Goal: Information Seeking & Learning: Check status

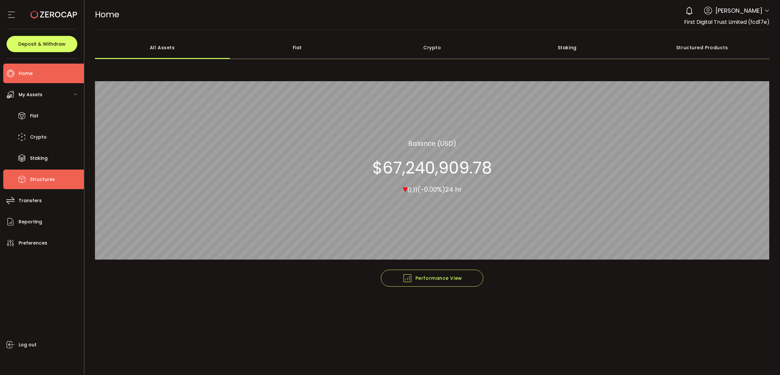
click at [48, 178] on span "Structures" at bounding box center [42, 179] width 25 height 9
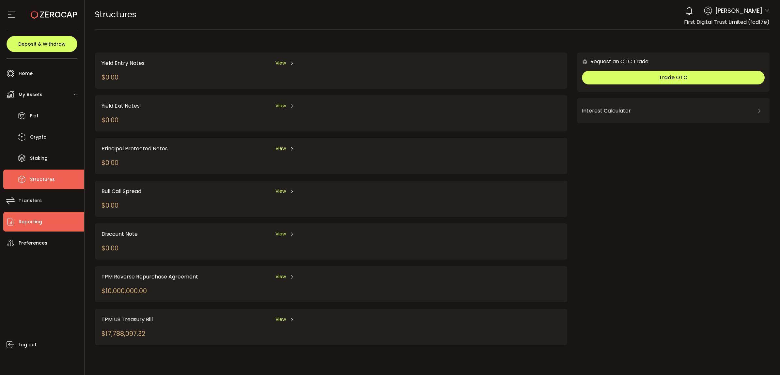
click at [56, 213] on li "Reporting" at bounding box center [43, 222] width 81 height 20
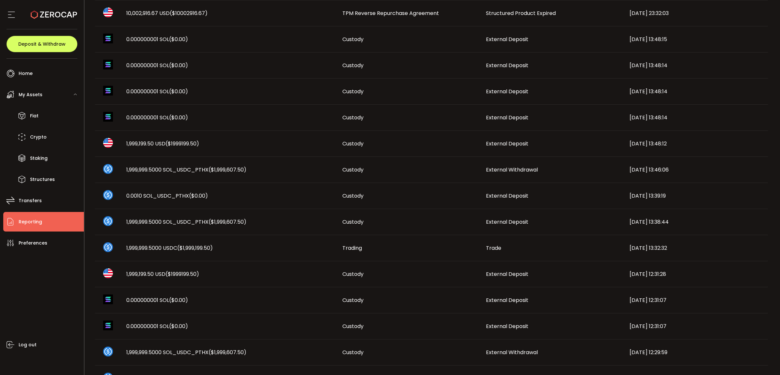
scroll to position [265, 0]
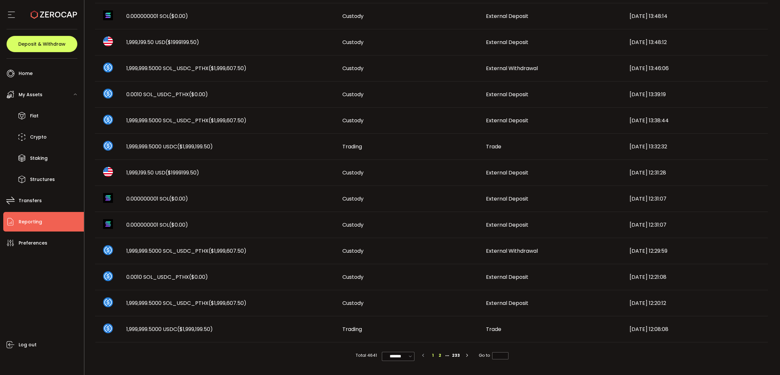
click at [440, 355] on li "2" at bounding box center [439, 355] width 7 height 7
type input "*"
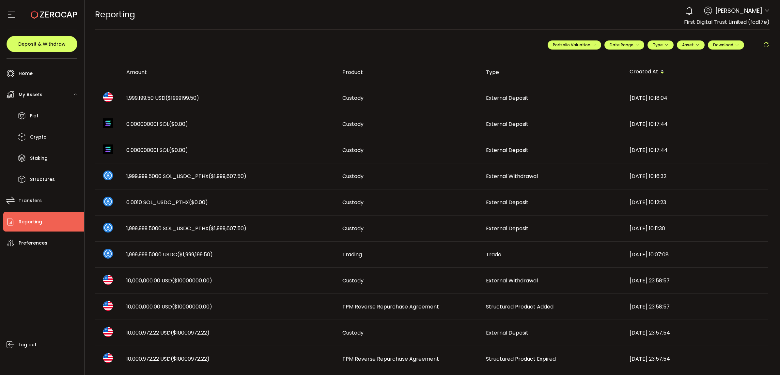
scroll to position [82, 0]
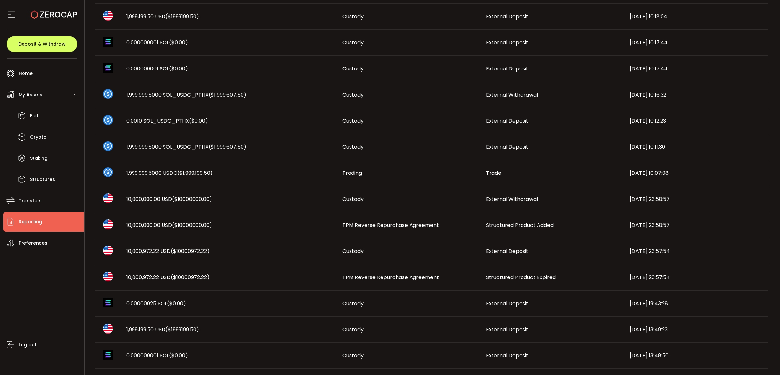
click at [421, 224] on span "TPM Reverse Repurchase Agreement" at bounding box center [390, 226] width 97 height 8
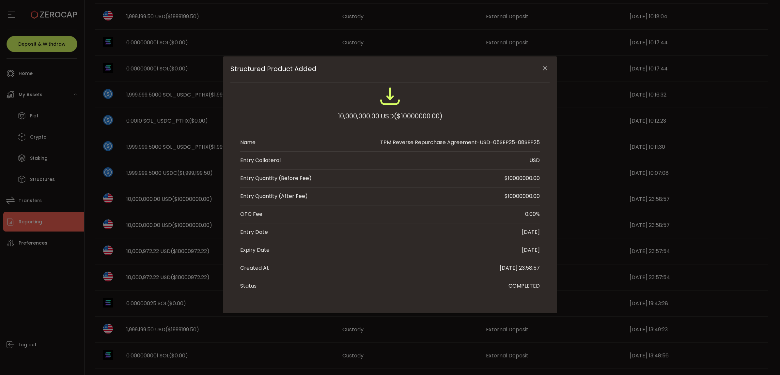
drag, startPoint x: 547, startPoint y: 64, endPoint x: 544, endPoint y: 67, distance: 4.0
click at [546, 64] on button "Close" at bounding box center [544, 68] width 11 height 11
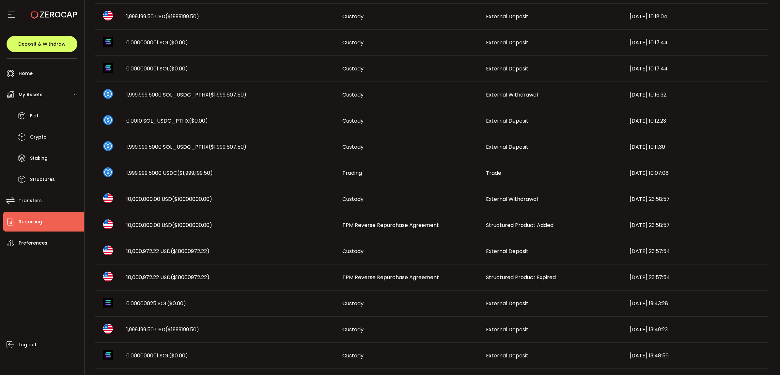
click at [514, 227] on span "Structured Product Added" at bounding box center [520, 226] width 68 height 8
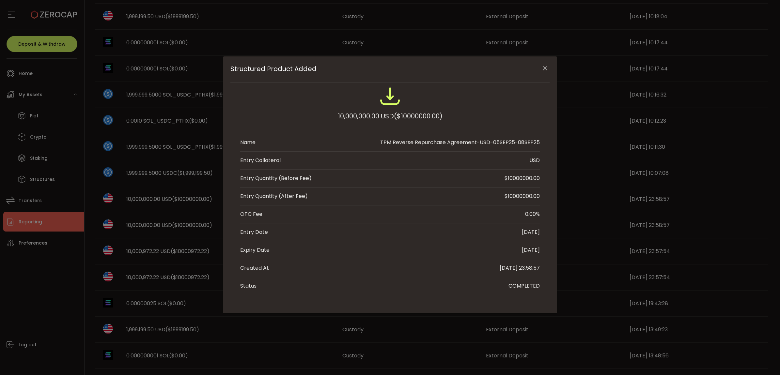
click at [542, 69] on icon "Close" at bounding box center [545, 68] width 7 height 7
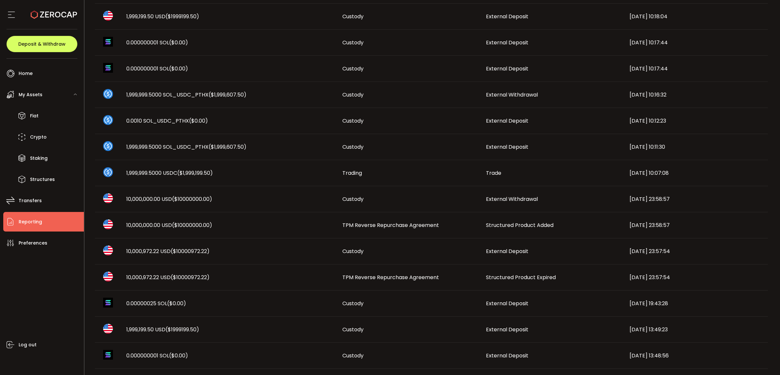
click at [524, 273] on td "Structured Product Expired" at bounding box center [553, 278] width 144 height 26
click at [523, 276] on div "**********" at bounding box center [433, 105] width 696 height 375
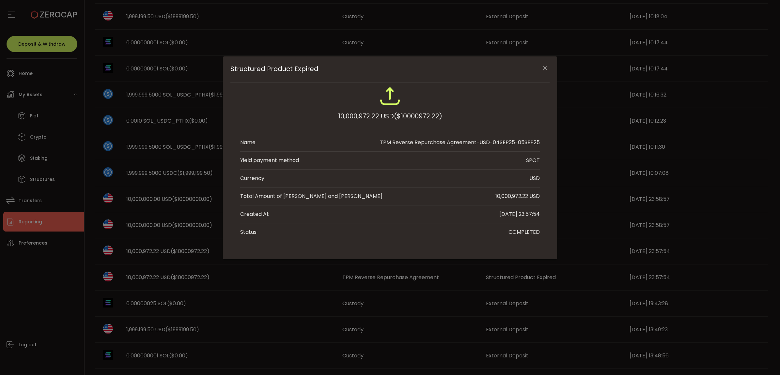
click at [546, 69] on icon "Close" at bounding box center [545, 68] width 7 height 7
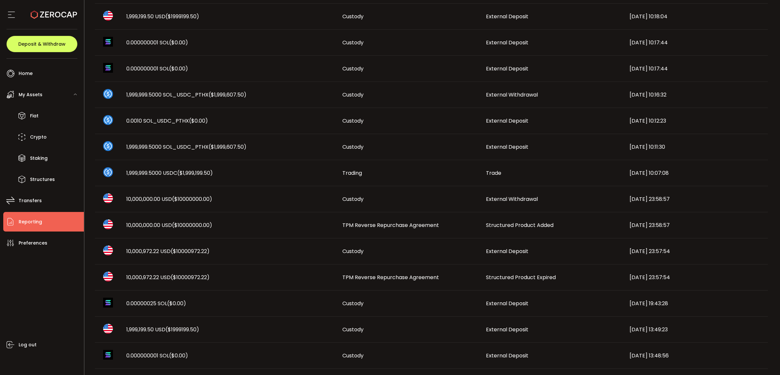
click at [545, 223] on span "Structured Product Added" at bounding box center [520, 226] width 68 height 8
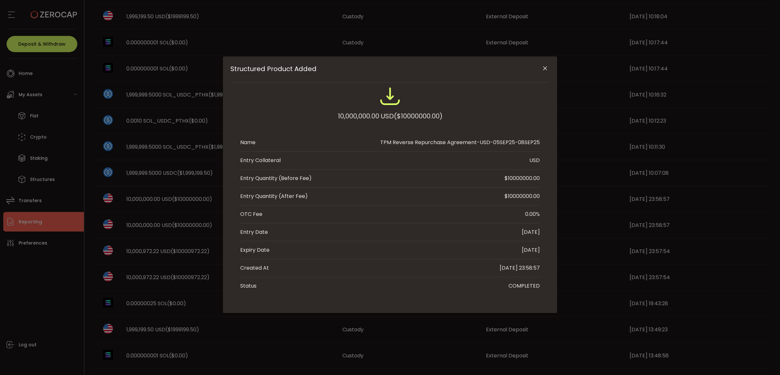
click at [547, 72] on button "Close" at bounding box center [544, 68] width 11 height 11
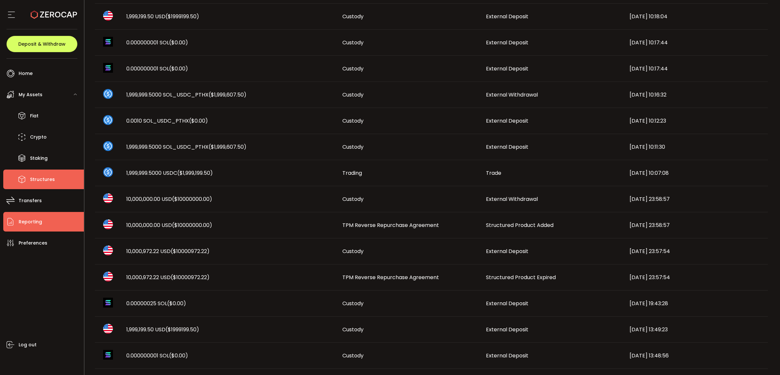
click at [41, 173] on li "Structures" at bounding box center [43, 180] width 81 height 20
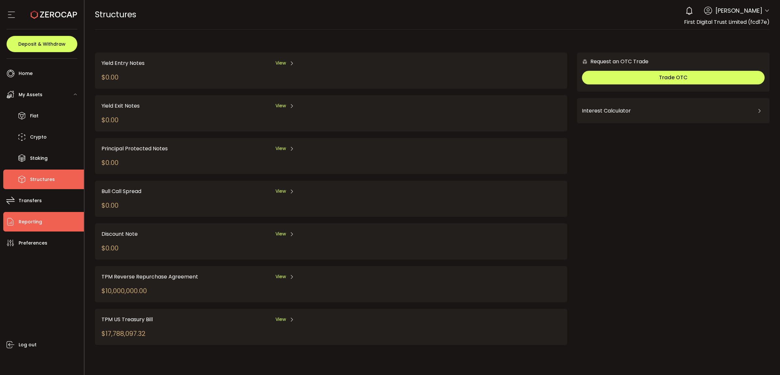
click at [47, 216] on li "Reporting" at bounding box center [43, 222] width 81 height 20
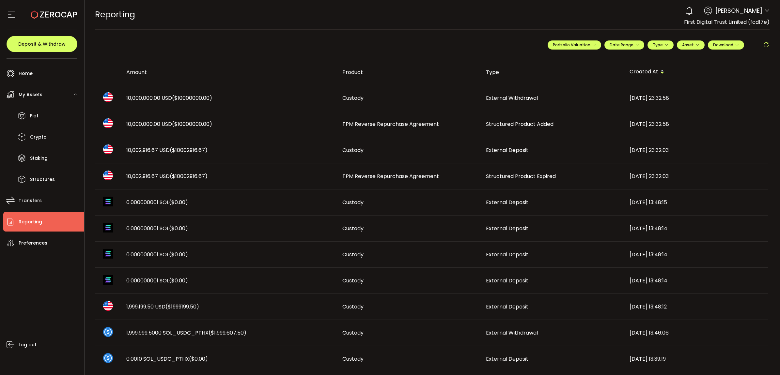
click at [406, 178] on span "TPM Reverse Repurchase Agreement" at bounding box center [390, 177] width 97 height 8
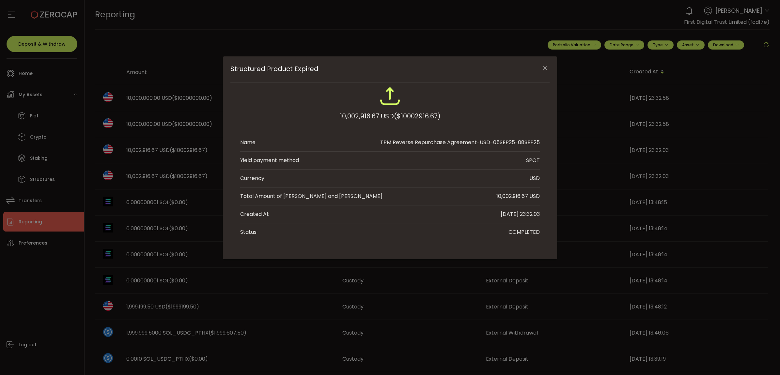
click at [545, 69] on icon "Close" at bounding box center [545, 68] width 7 height 7
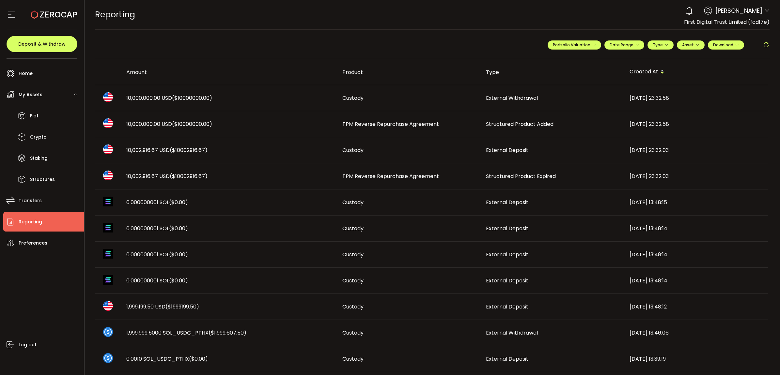
click at [180, 123] on span "($10000000.00)" at bounding box center [192, 124] width 40 height 8
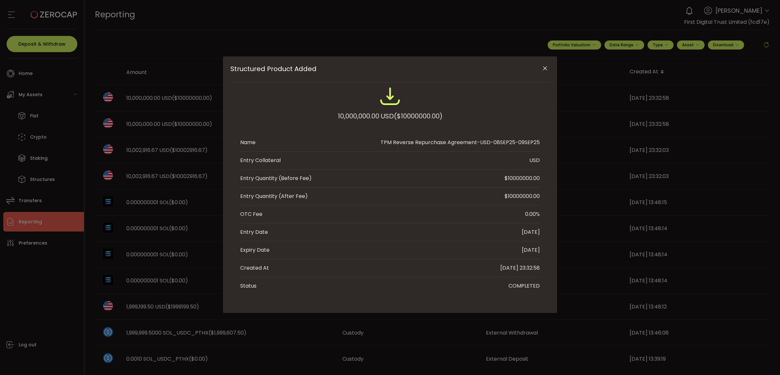
click at [545, 66] on icon "Close" at bounding box center [545, 68] width 7 height 7
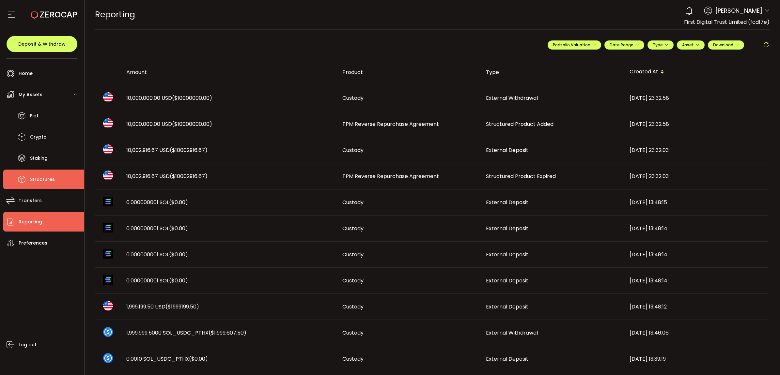
click at [28, 176] on li "Structures" at bounding box center [43, 180] width 81 height 20
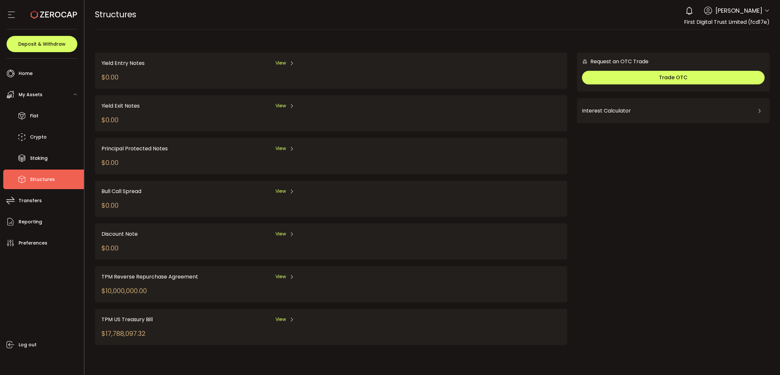
click at [277, 274] on span "View" at bounding box center [281, 277] width 10 height 7
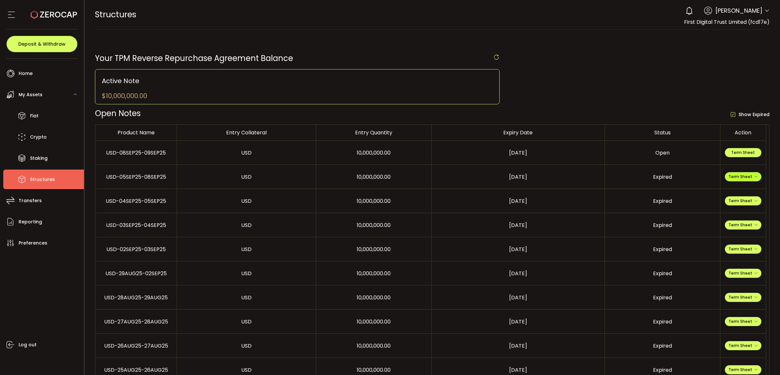
click at [736, 175] on span "Term Sheet" at bounding box center [743, 177] width 29 height 6
drag, startPoint x: 740, startPoint y: 212, endPoint x: 743, endPoint y: 181, distance: 30.4
click at [740, 210] on li "Expiry Term Sheet" at bounding box center [742, 216] width 47 height 18
click at [745, 153] on span "Term Sheet" at bounding box center [743, 153] width 24 height 6
click at [744, 200] on span "Term Sheet" at bounding box center [743, 201] width 29 height 6
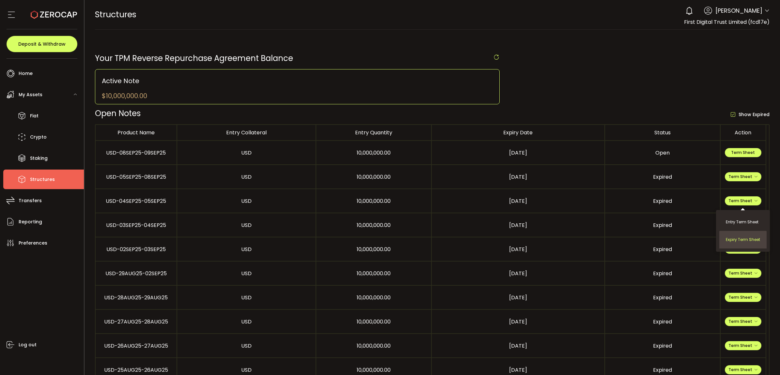
click at [738, 235] on li "Expiry Term Sheet" at bounding box center [742, 240] width 47 height 18
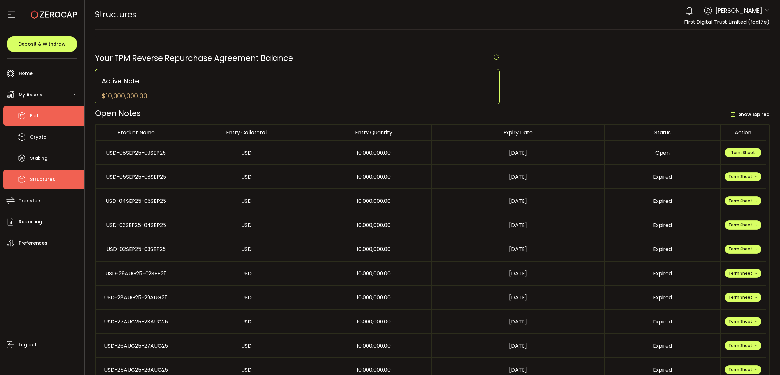
click at [51, 111] on li "Fiat" at bounding box center [43, 116] width 81 height 20
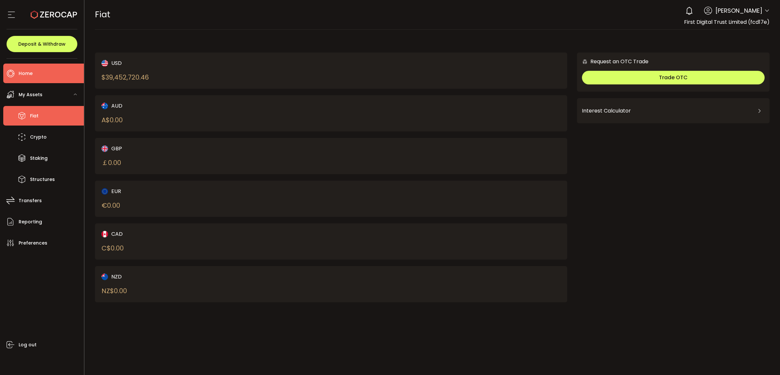
click at [32, 77] on span "Home" at bounding box center [26, 73] width 14 height 9
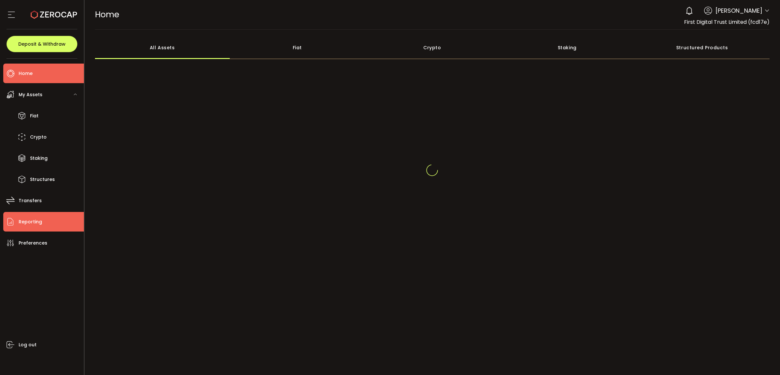
click at [42, 222] on li "Reporting" at bounding box center [43, 222] width 81 height 20
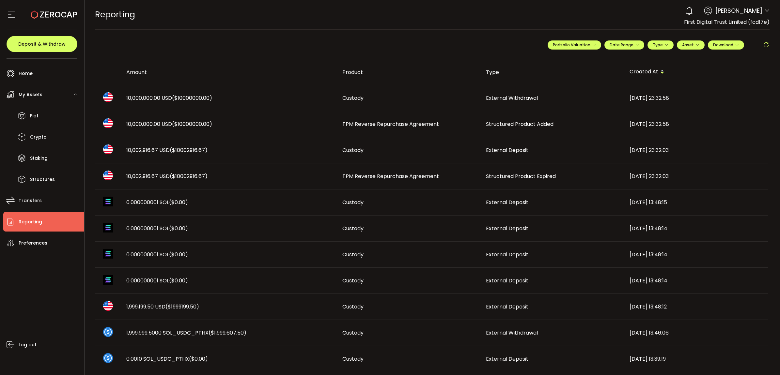
click at [511, 174] on span "Structured Product Expired" at bounding box center [521, 177] width 70 height 8
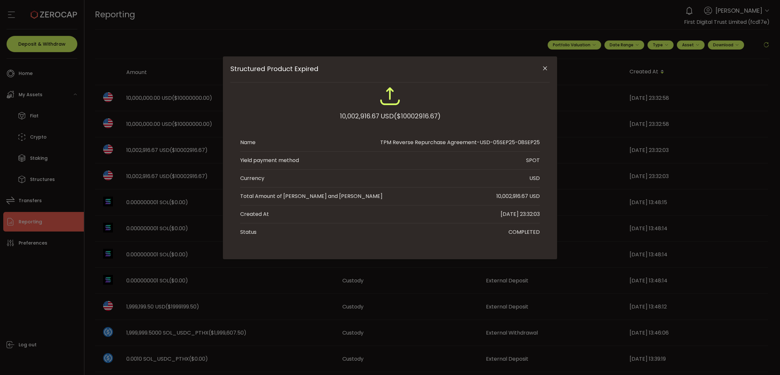
click at [546, 67] on icon "Close" at bounding box center [545, 68] width 7 height 7
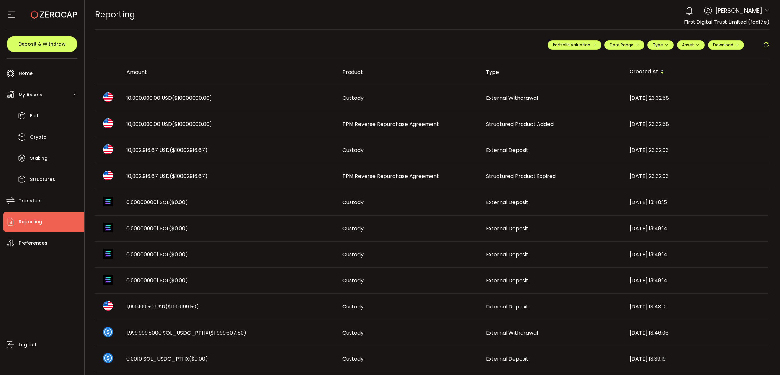
click at [161, 148] on span "10,002,916.67 USD ($10002916.67)" at bounding box center [166, 151] width 81 height 8
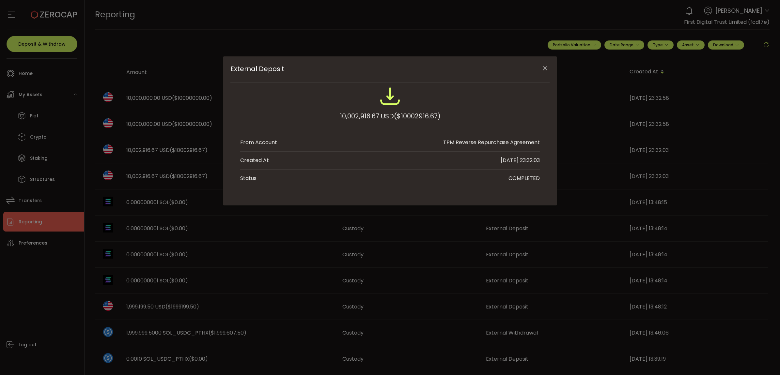
click at [547, 69] on icon "Close" at bounding box center [545, 68] width 7 height 7
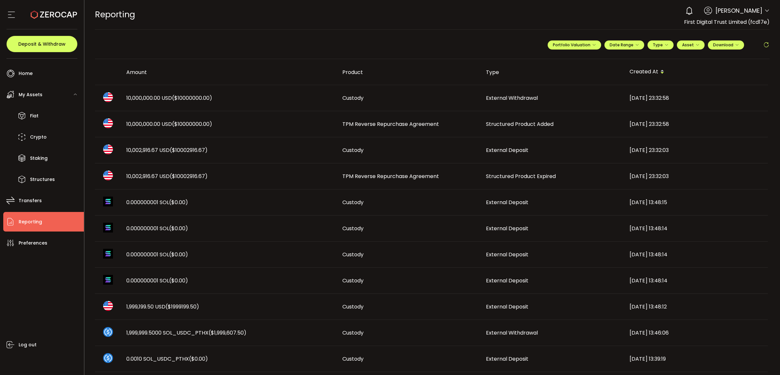
click at [527, 178] on span "Structured Product Expired" at bounding box center [521, 177] width 70 height 8
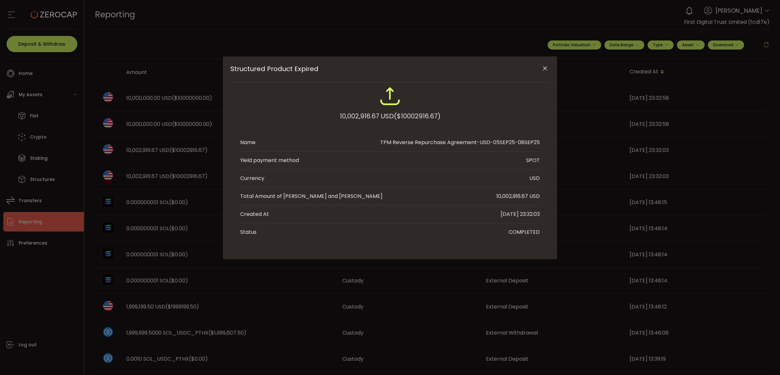
drag, startPoint x: 510, startPoint y: 197, endPoint x: 528, endPoint y: 197, distance: 18.6
click at [528, 197] on div "10,002,916.67 USD" at bounding box center [517, 197] width 43 height 8
copy div "2,916.67"
click at [547, 69] on icon "Close" at bounding box center [545, 68] width 7 height 7
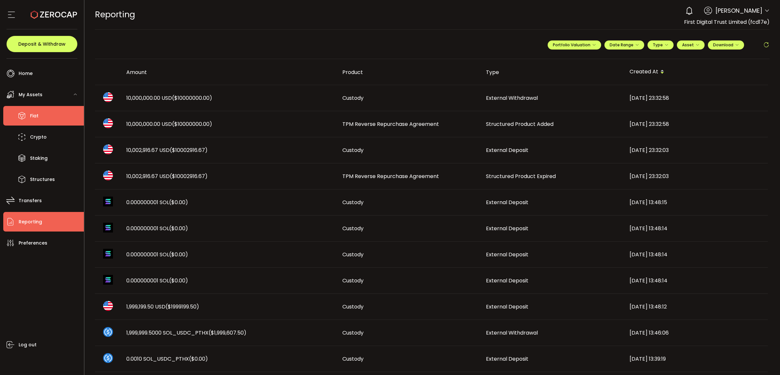
click at [53, 121] on li "Fiat" at bounding box center [43, 116] width 81 height 20
